Goal: Complete application form

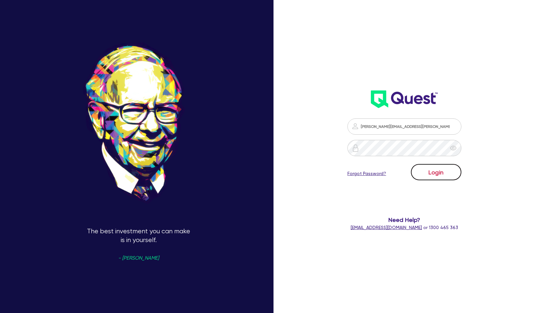
click at [444, 169] on button "Login" at bounding box center [436, 172] width 50 height 16
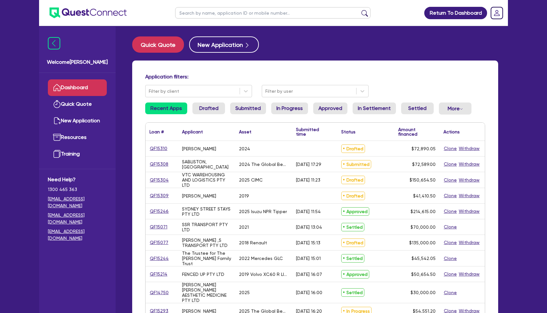
click at [218, 15] on input "text" at bounding box center [272, 12] width 195 height 11
paste input "QF15308"
type input "QF15308"
click at [360, 10] on button "submit" at bounding box center [365, 14] width 10 height 9
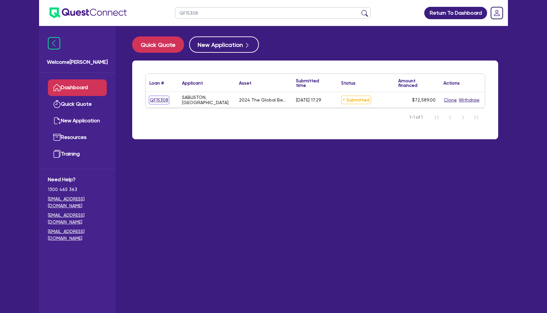
click at [162, 101] on link "QF15308" at bounding box center [159, 99] width 19 height 7
select select "TERTIARY_ASSETS"
select select "BEAUTY_EQUIPMENT"
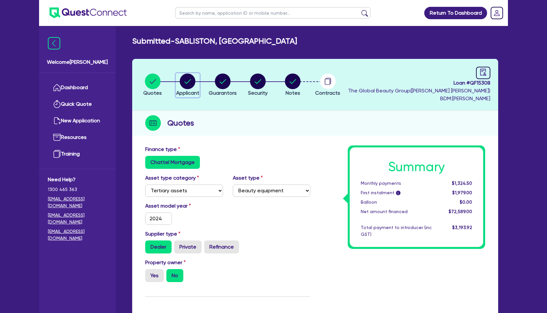
click at [192, 84] on circle "button" at bounding box center [188, 82] width 16 height 16
select select "SOLE_TRADER"
select select "HEALTH_BEAUTY"
select select "OTHER_HEALTH_BEAUTY"
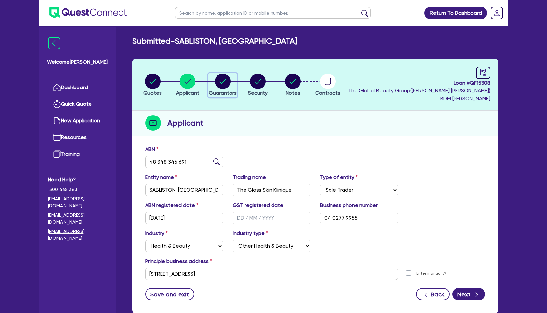
click at [222, 79] on circle "button" at bounding box center [223, 82] width 16 height 16
select select "MRS"
select select "VIC"
select select "MARRIED"
select select "VIC"
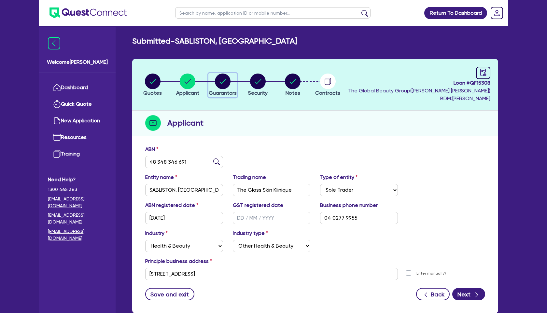
select select "CASH"
select select "PROPERTY"
select select "HOUSEHOLD_PERSONAL"
select select "VEHICLE"
select select "MORTGAGE"
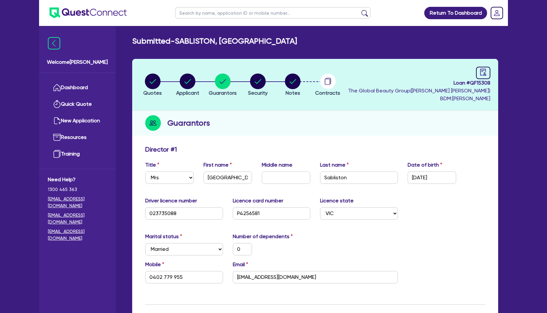
click at [269, 79] on li "Security" at bounding box center [257, 84] width 35 height 23
click at [261, 80] on circle "button" at bounding box center [258, 82] width 16 height 16
select select "TERTIARY_ASSETS"
select select "BEAUTY_EQUIPMENT"
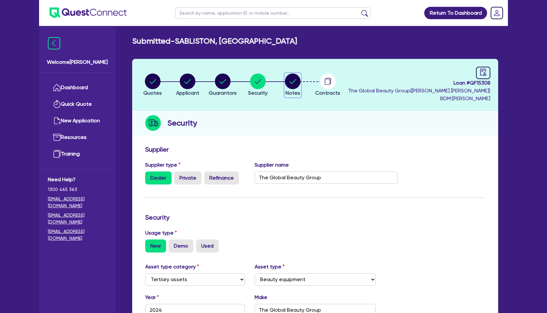
click at [291, 81] on circle "button" at bounding box center [293, 82] width 16 height 16
select select "Quest Finance - Own Book"
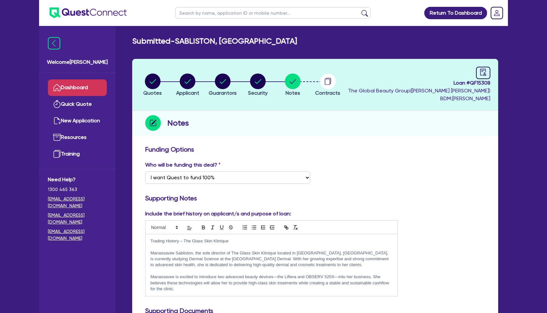
click at [79, 85] on link "Dashboard" at bounding box center [77, 87] width 59 height 17
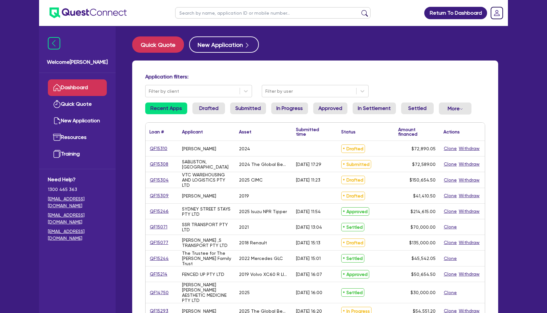
click at [241, 11] on input "text" at bounding box center [272, 12] width 195 height 11
type input "[PERSON_NAME]"
click at [360, 10] on button "submit" at bounding box center [365, 14] width 10 height 9
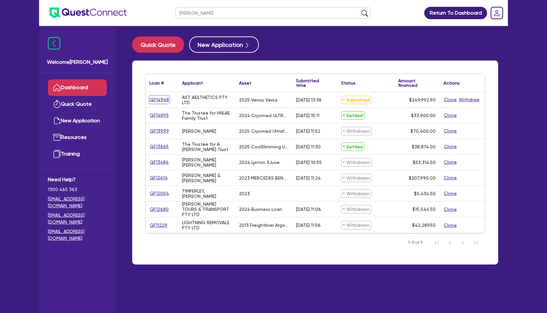
click at [163, 98] on link "QF14948" at bounding box center [160, 99] width 20 height 7
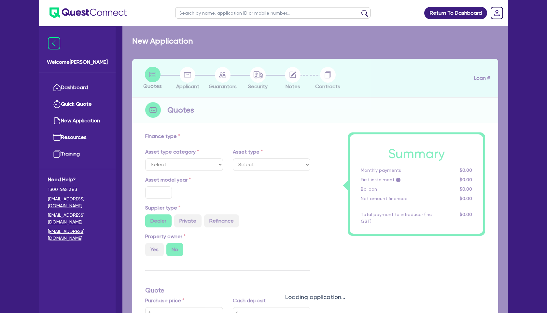
select select "SECONDARY_ASSETS"
type input "2025"
radio input "true"
type input "255,138.4"
type input "5,800"
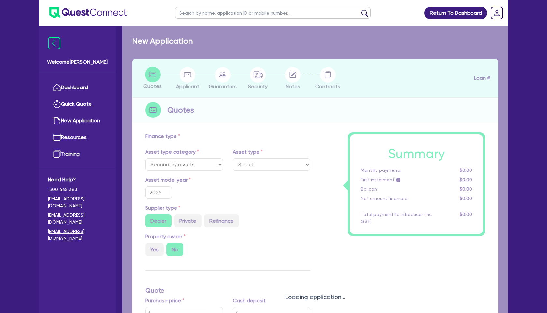
type input "4"
type input "9,999.72"
type input "7.49"
select select "MEDICAL_DENTAL_LABORATORY_EQUIPMENT"
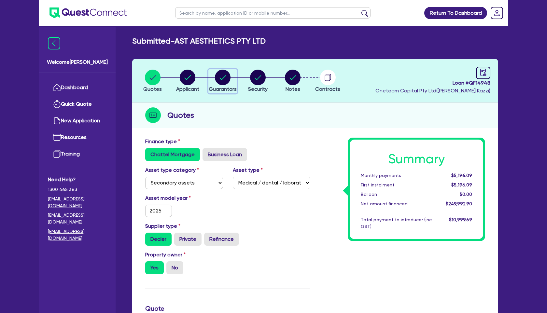
click at [222, 79] on icon "button" at bounding box center [223, 77] width 7 height 5
select select "MRS"
select select "WA"
select select "MARRIED"
select select "PROPERTY"
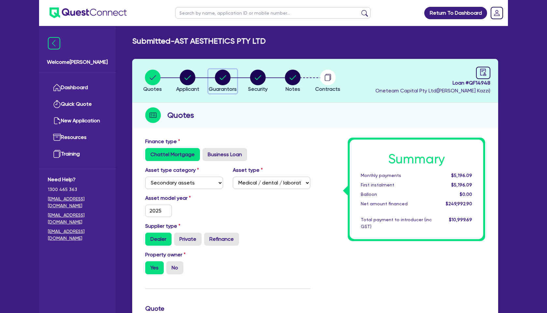
select select "VEHICLE"
select select "CASH"
select select "MORTGAGE"
select select "VEHICLE_LOAN"
